Goal: Check status: Check status

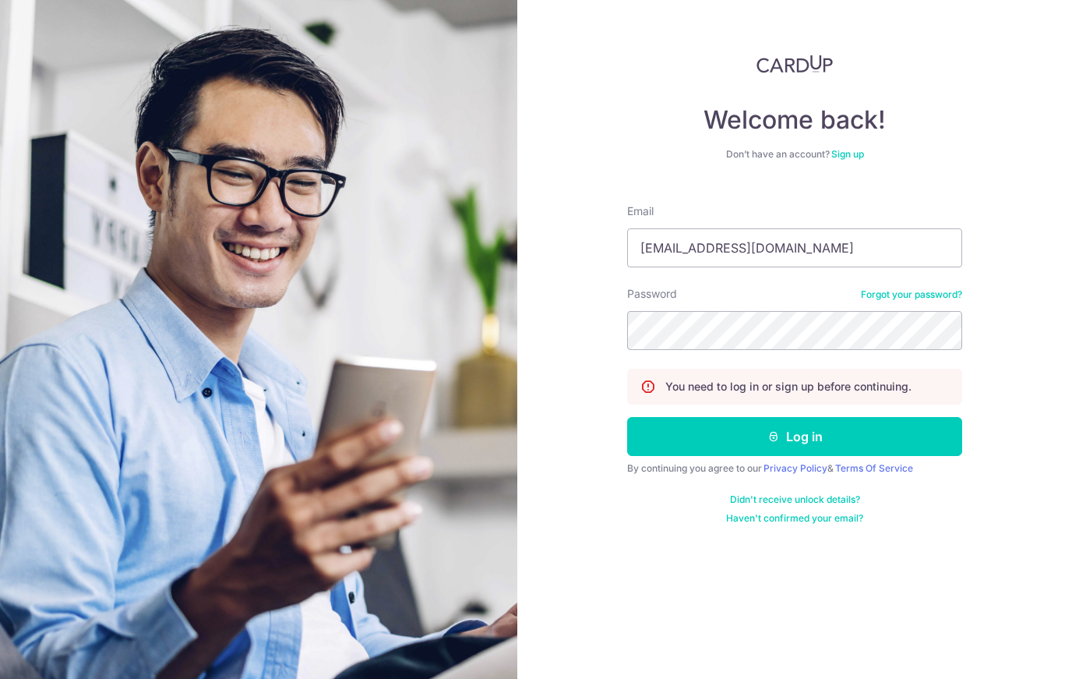
type input "[EMAIL_ADDRESS][DOMAIN_NAME]"
click at [795, 436] on button "Log in" at bounding box center [794, 436] width 335 height 39
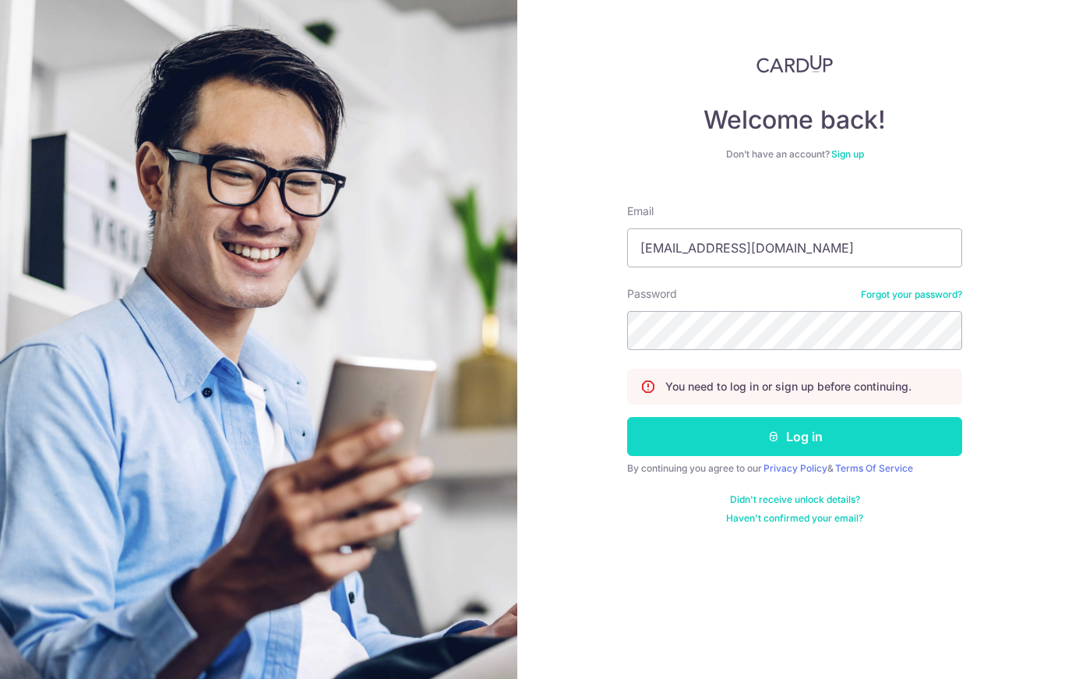
click at [751, 437] on button "Log in" at bounding box center [794, 436] width 335 height 39
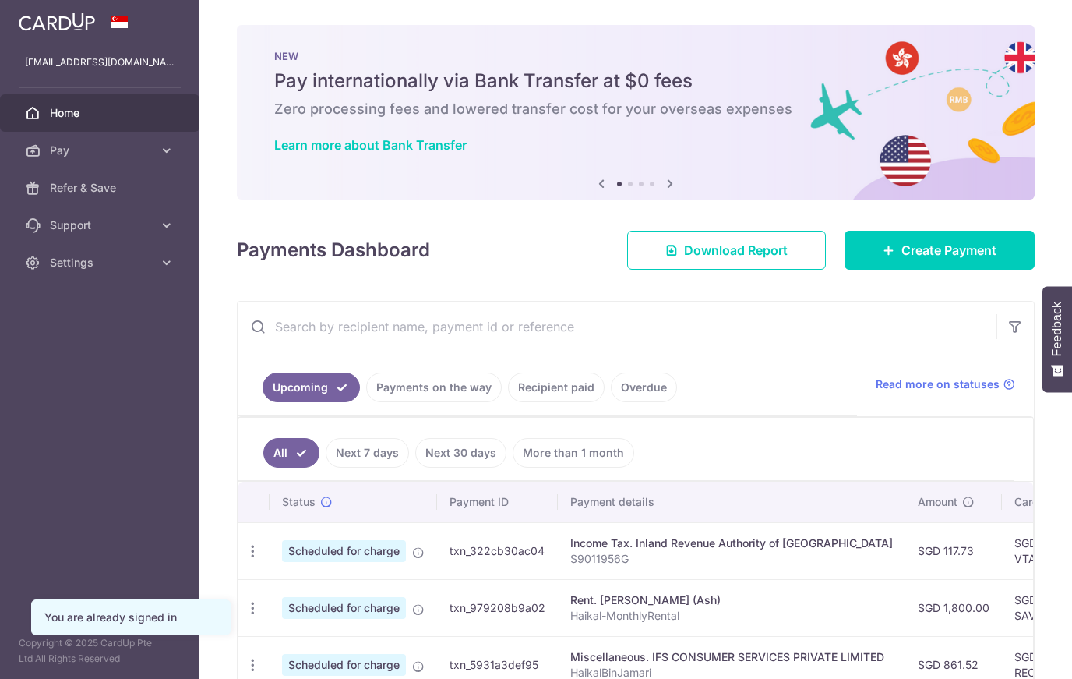
scroll to position [53, 0]
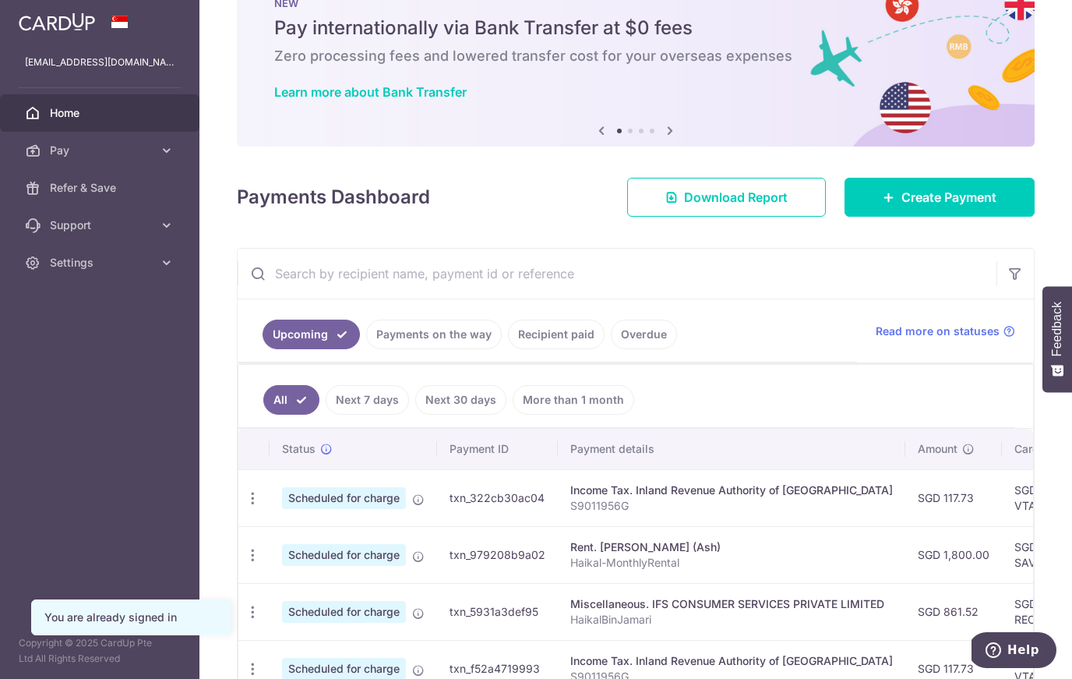
click at [566, 339] on link "Recipient paid" at bounding box center [556, 335] width 97 height 30
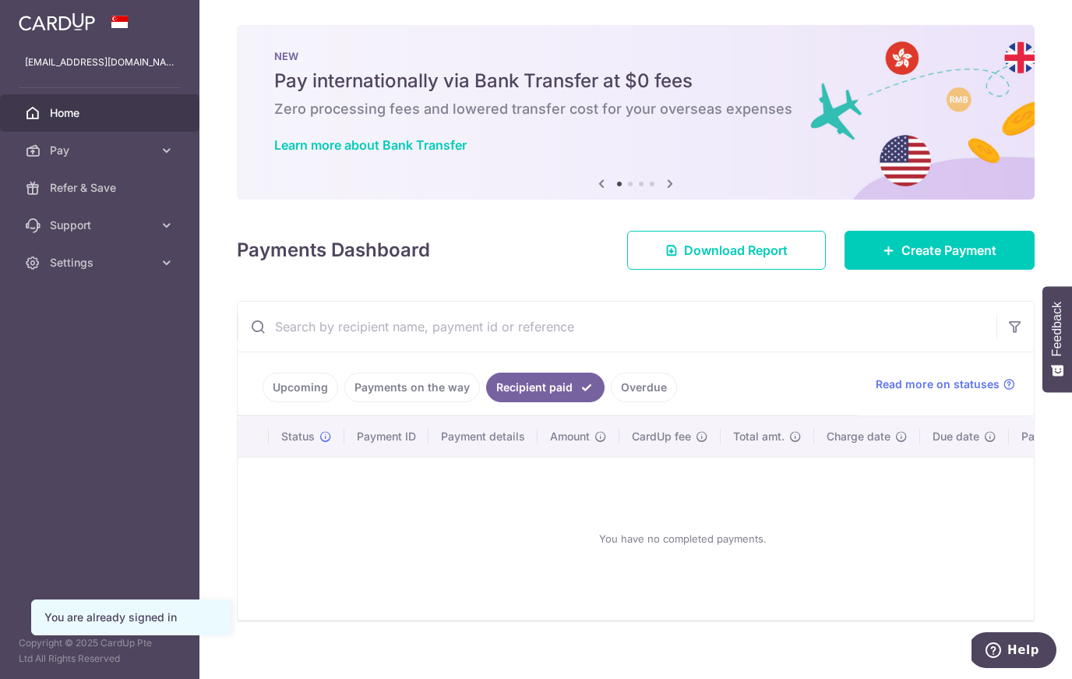
click at [422, 392] on link "Payments on the way" at bounding box center [413, 388] width 136 height 30
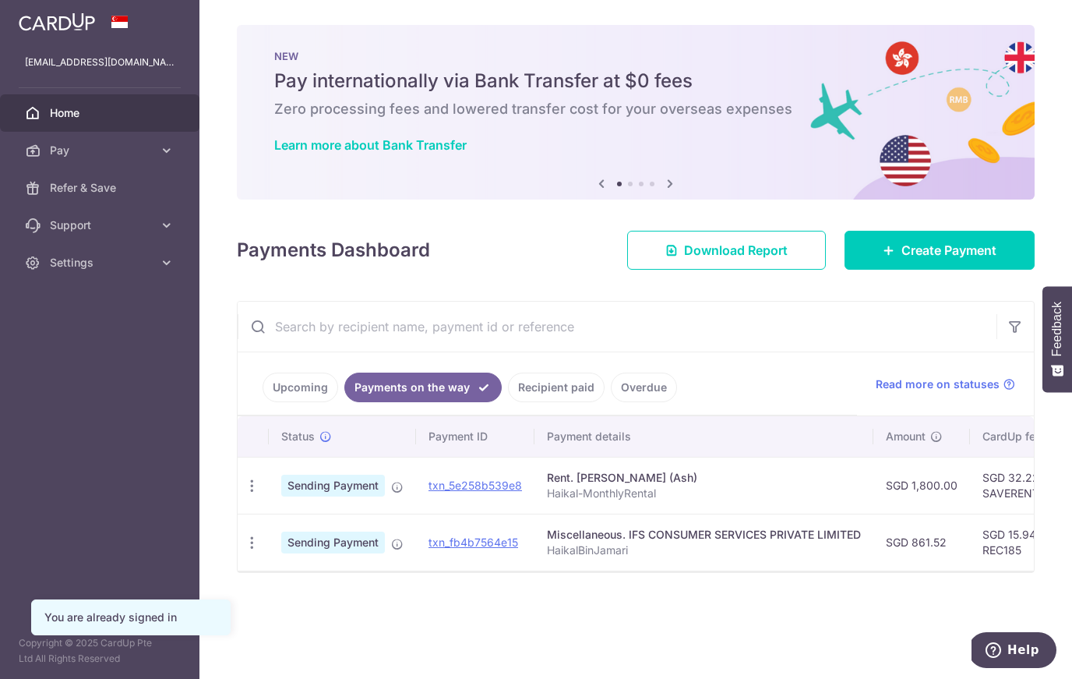
click at [532, 388] on link "Recipient paid" at bounding box center [556, 388] width 97 height 30
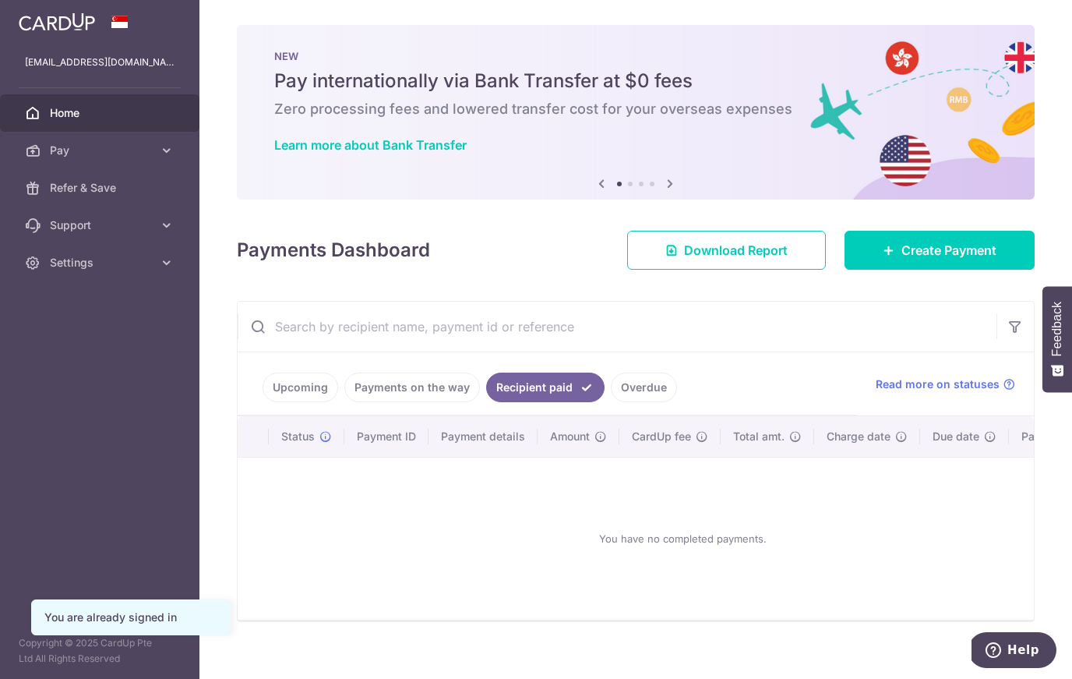
click at [532, 388] on link "Recipient paid" at bounding box center [545, 388] width 118 height 30
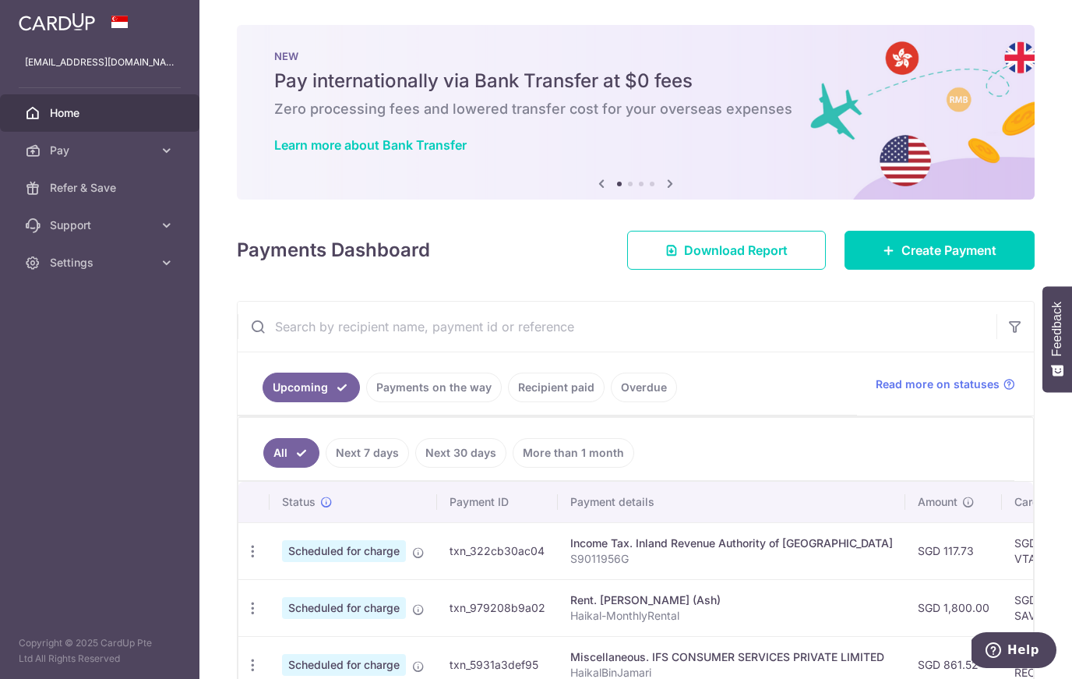
click at [539, 383] on link "Recipient paid" at bounding box center [556, 388] width 97 height 30
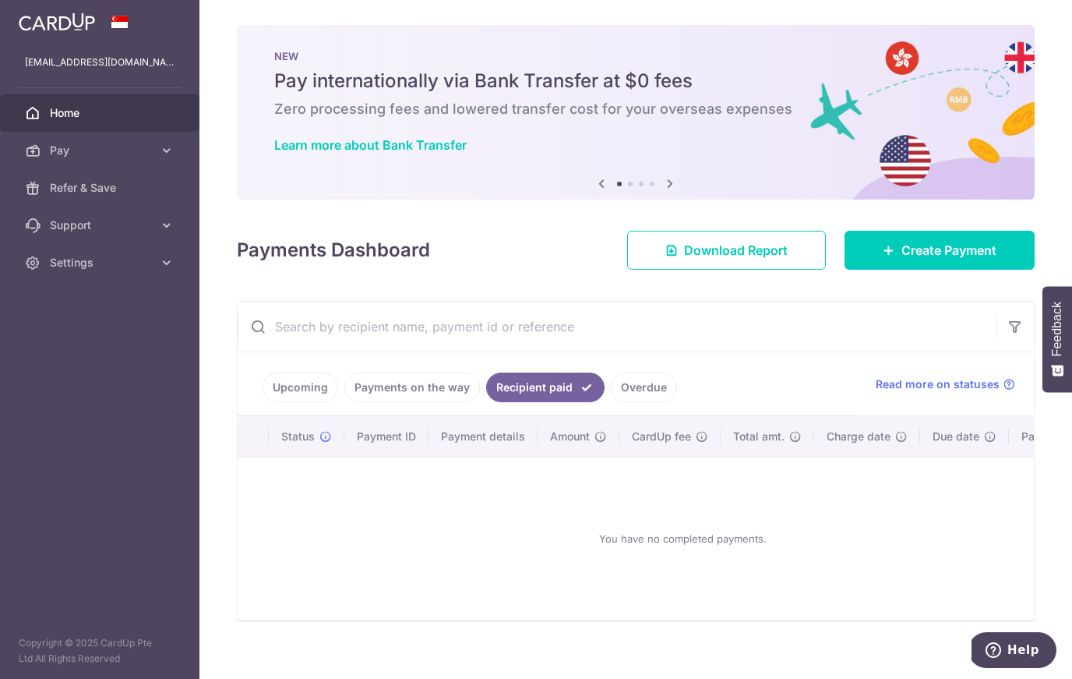
click at [539, 383] on link "Recipient paid" at bounding box center [545, 388] width 118 height 30
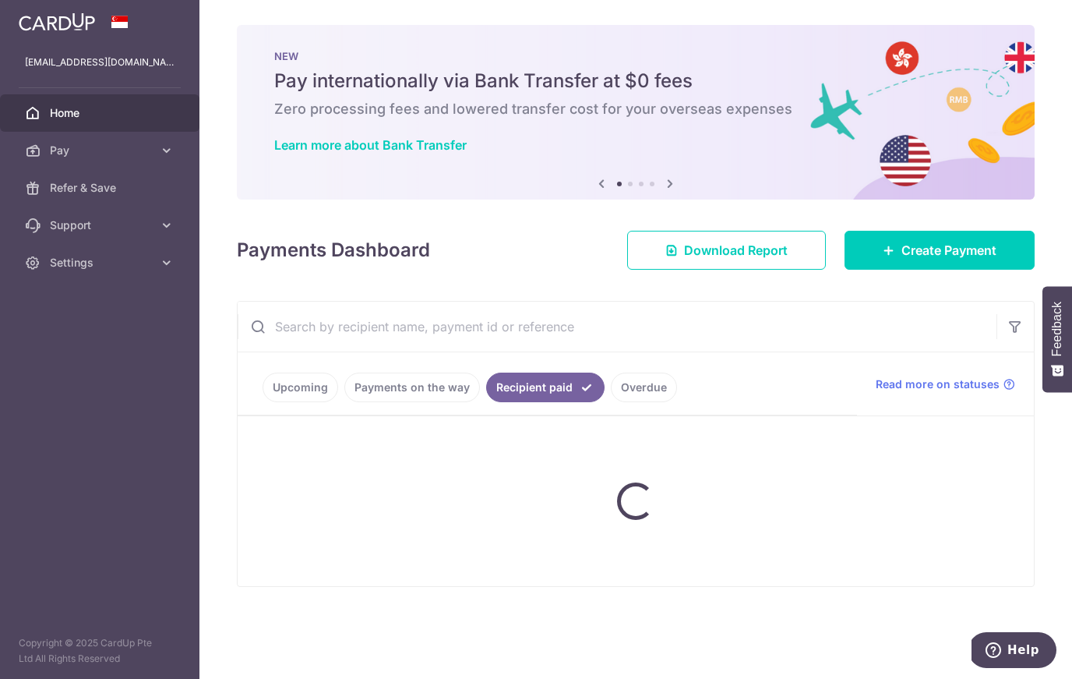
click at [539, 383] on link "Recipient paid" at bounding box center [545, 388] width 118 height 30
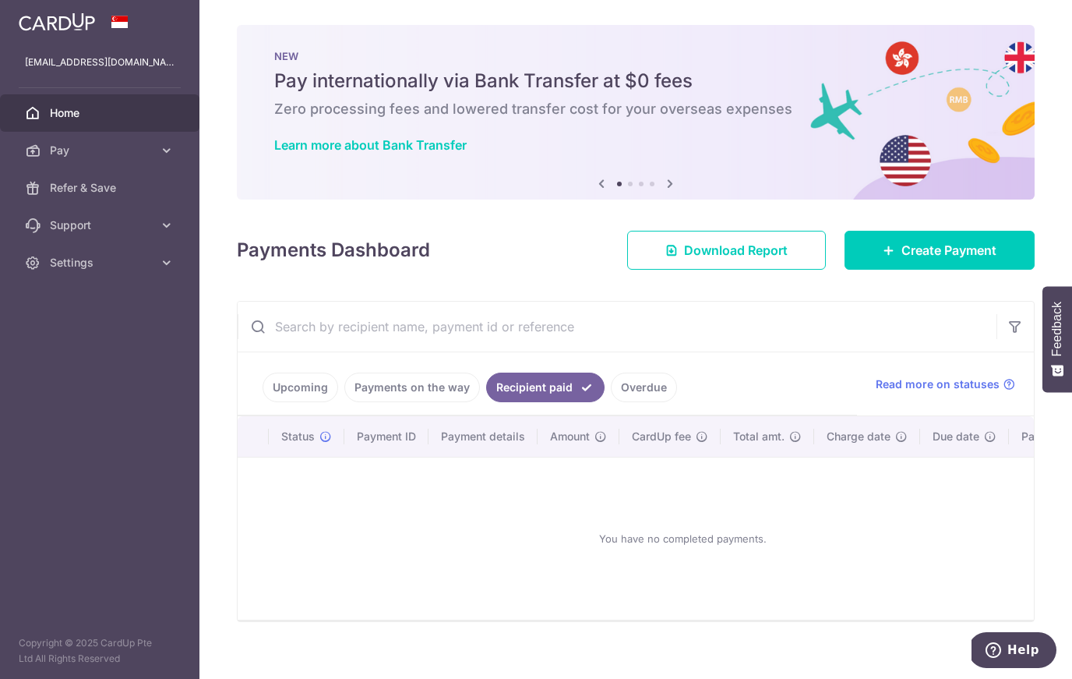
click at [404, 396] on link "Payments on the way" at bounding box center [413, 388] width 136 height 30
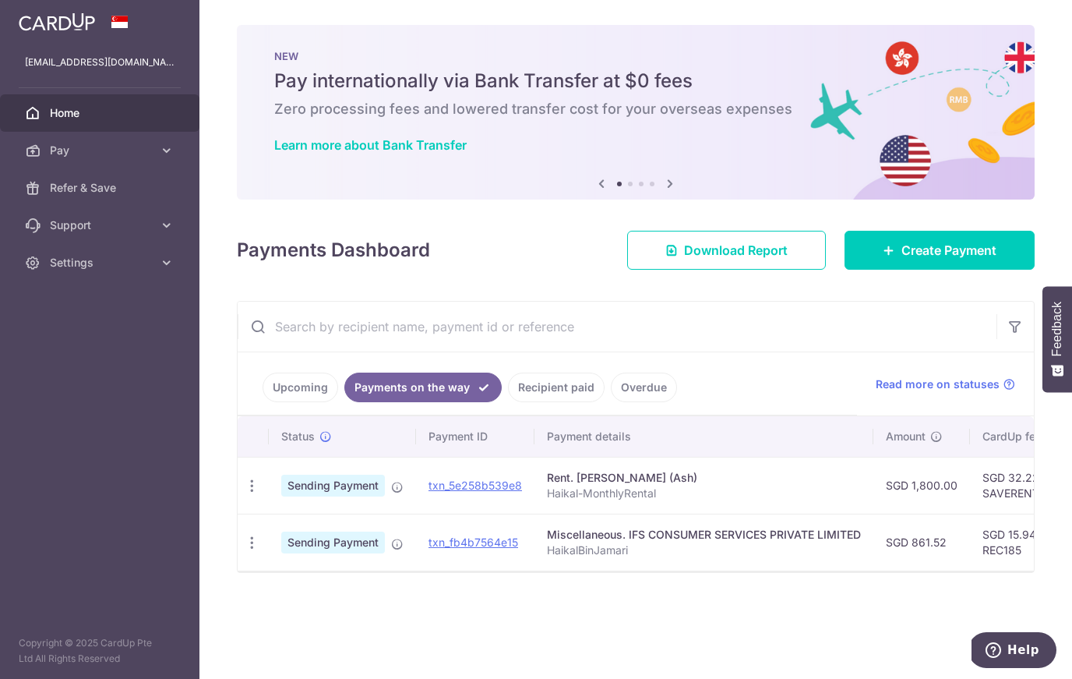
click at [524, 394] on link "Recipient paid" at bounding box center [556, 388] width 97 height 30
